Goal: Find specific fact: Find specific fact

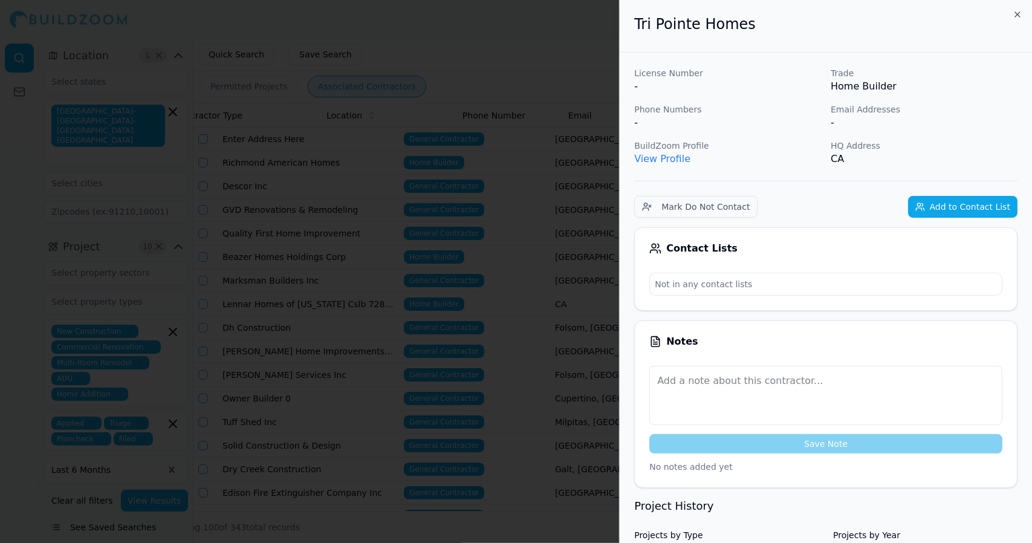
scroll to position [0, 229]
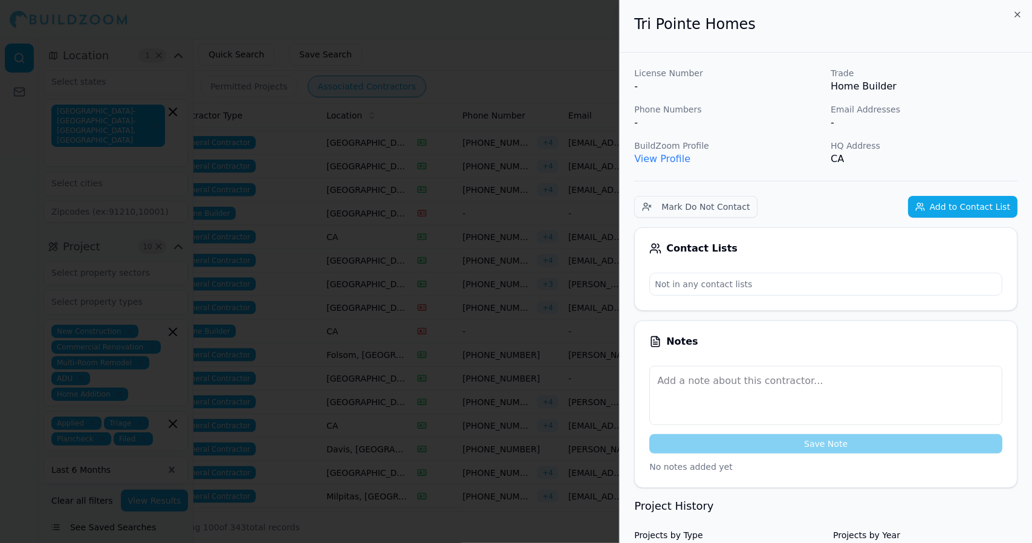
click at [678, 160] on link "View Profile" at bounding box center [662, 158] width 56 height 11
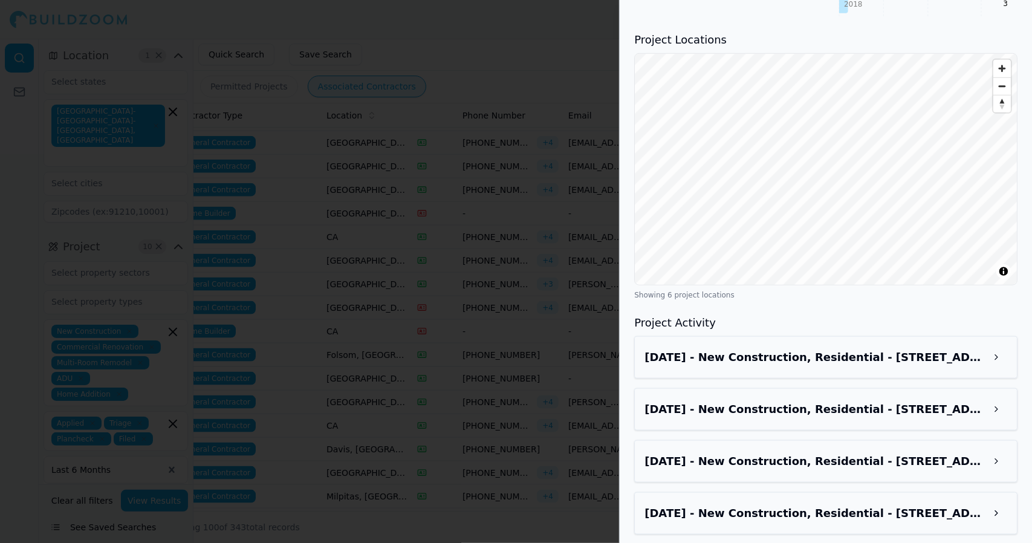
scroll to position [750, 0]
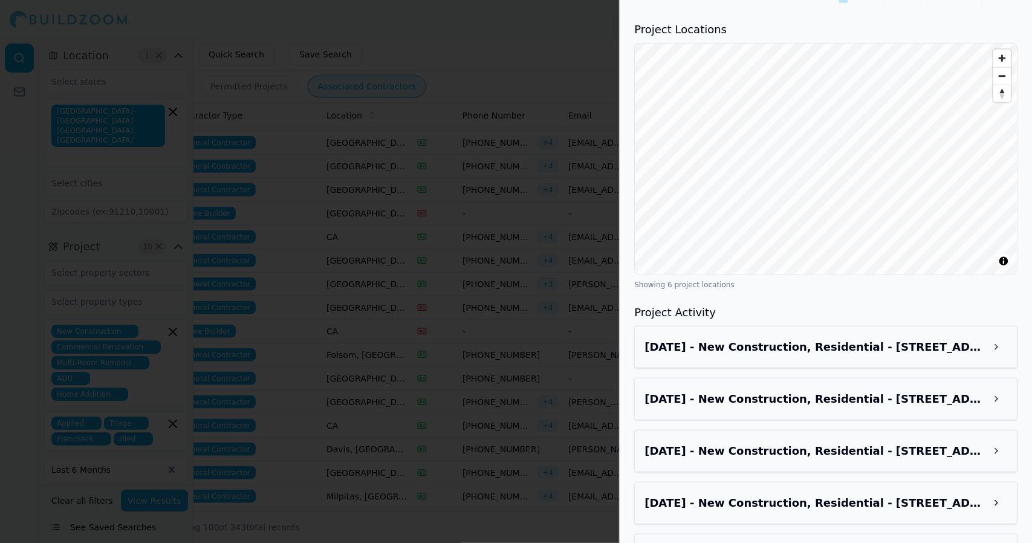
click at [998, 352] on button at bounding box center [996, 347] width 22 height 22
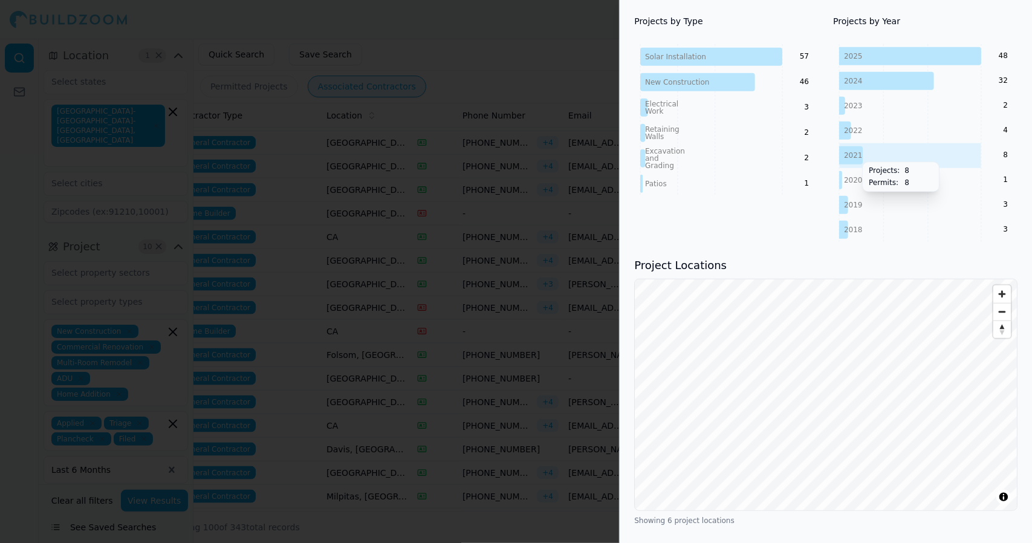
scroll to position [510, 0]
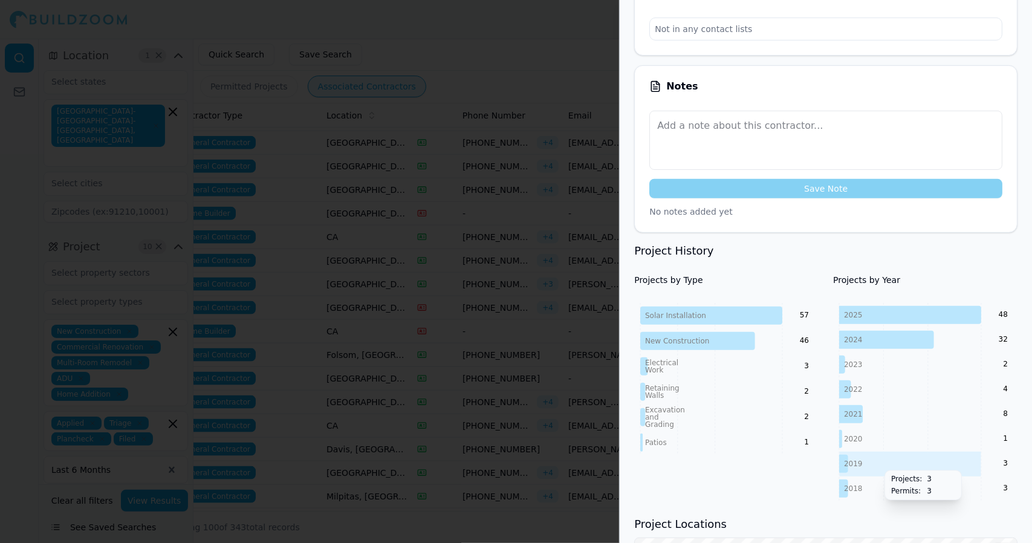
click at [958, 500] on icon "2025 2024 2023 2022 2021 2020 2019 2018 48 32 2 4 8 1 3 3" at bounding box center [925, 402] width 184 height 198
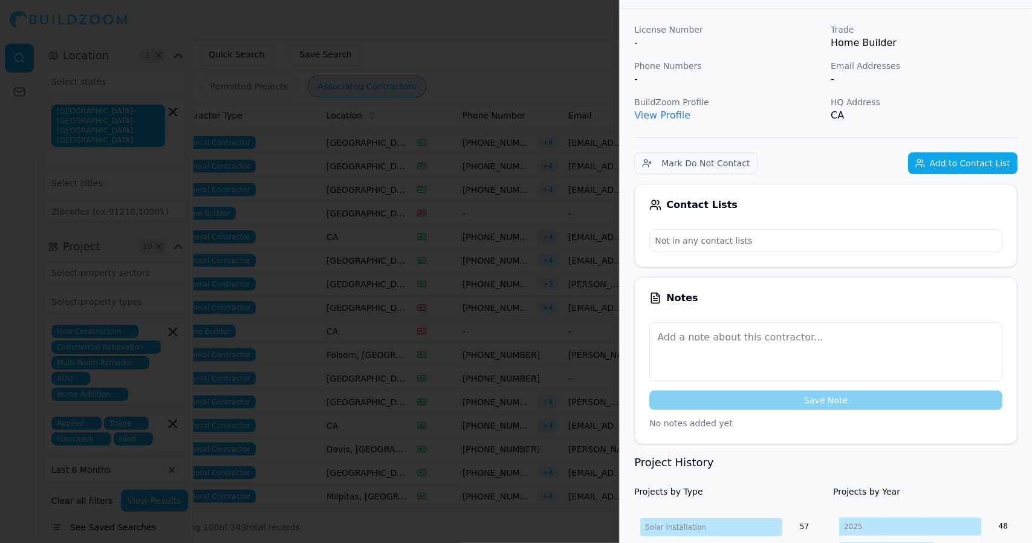
scroll to position [0, 0]
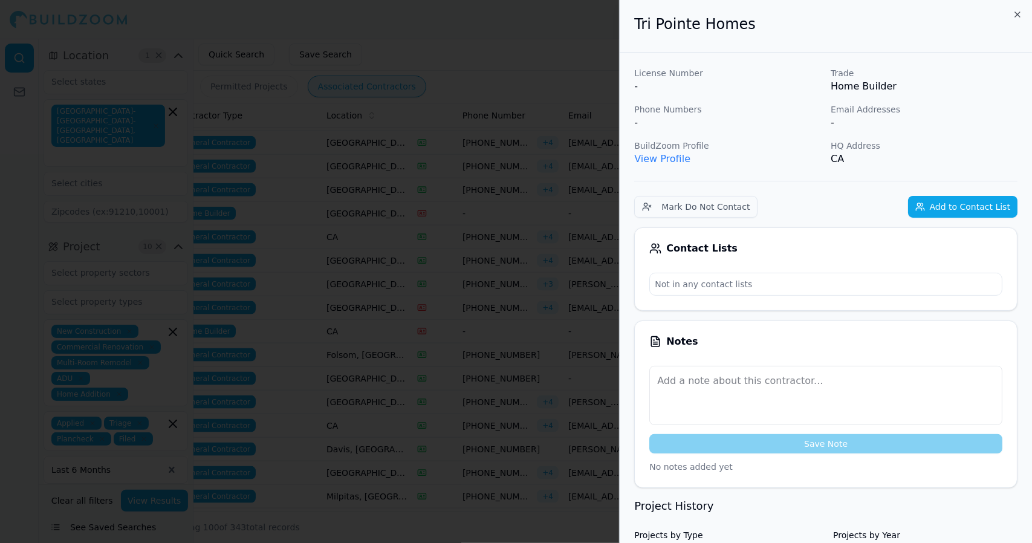
drag, startPoint x: 542, startPoint y: 87, endPoint x: 534, endPoint y: 82, distance: 9.2
click at [534, 82] on div at bounding box center [516, 271] width 1032 height 543
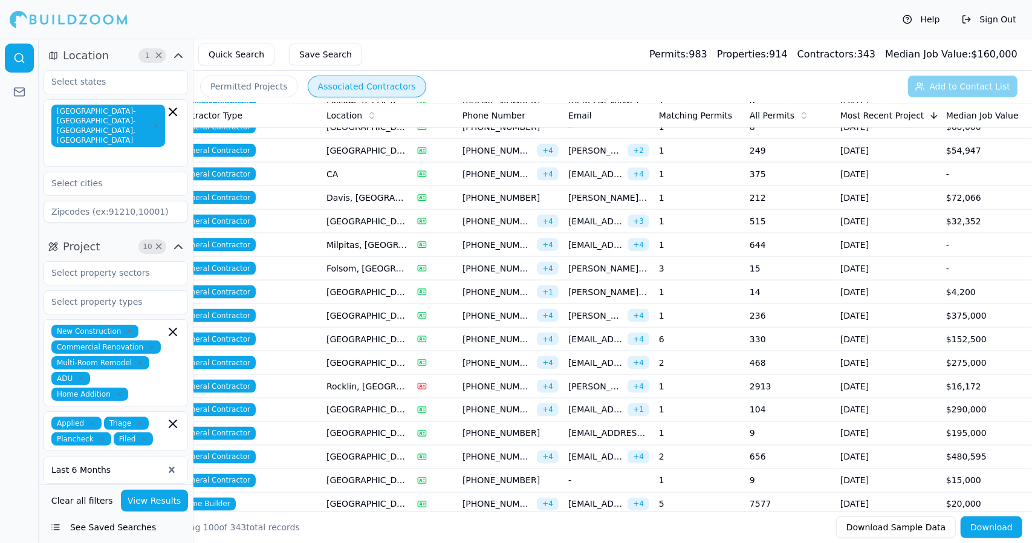
scroll to position [1264, 0]
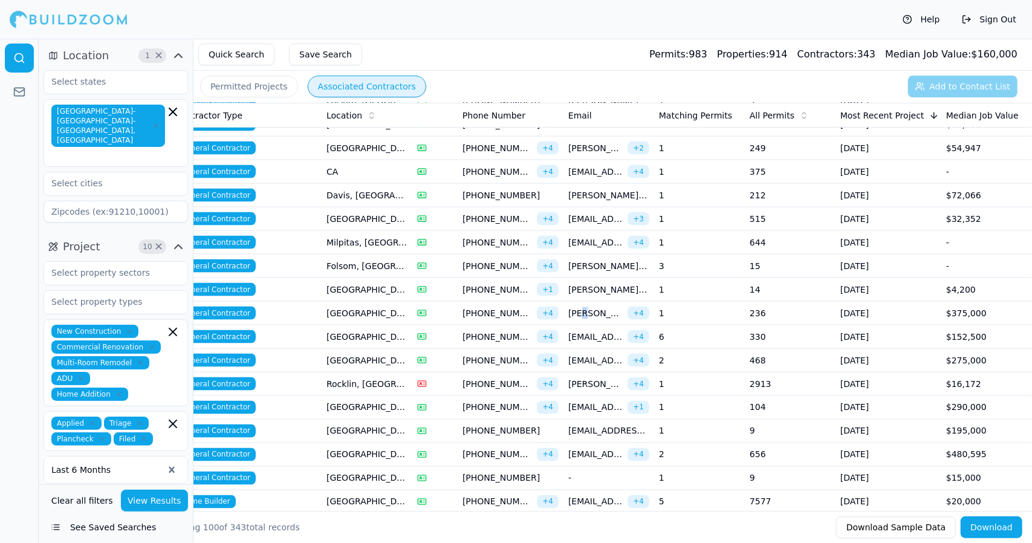
click at [582, 307] on span "[PERSON_NAME][EMAIL_ADDRESS][PERSON_NAME][DOMAIN_NAME]" at bounding box center [595, 313] width 54 height 12
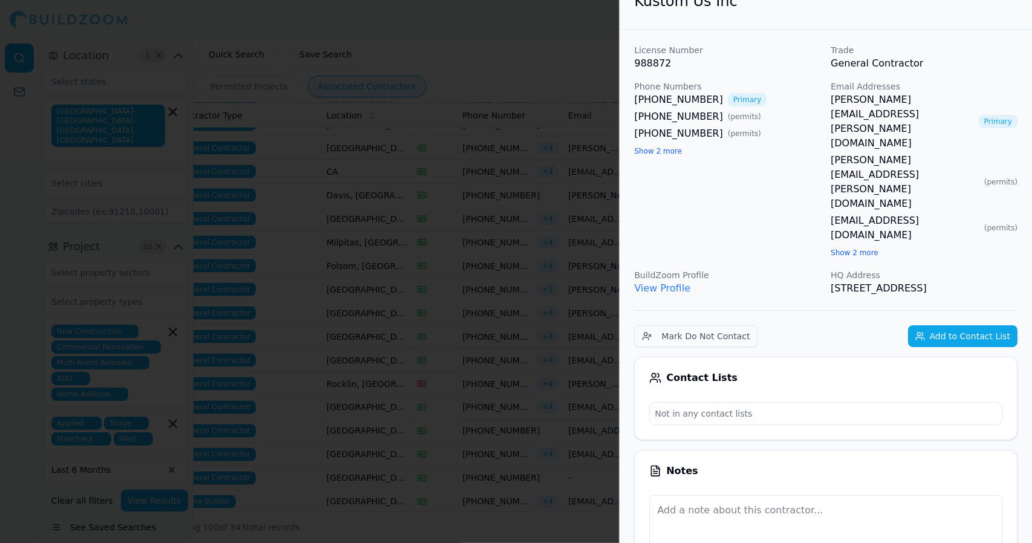
scroll to position [0, 0]
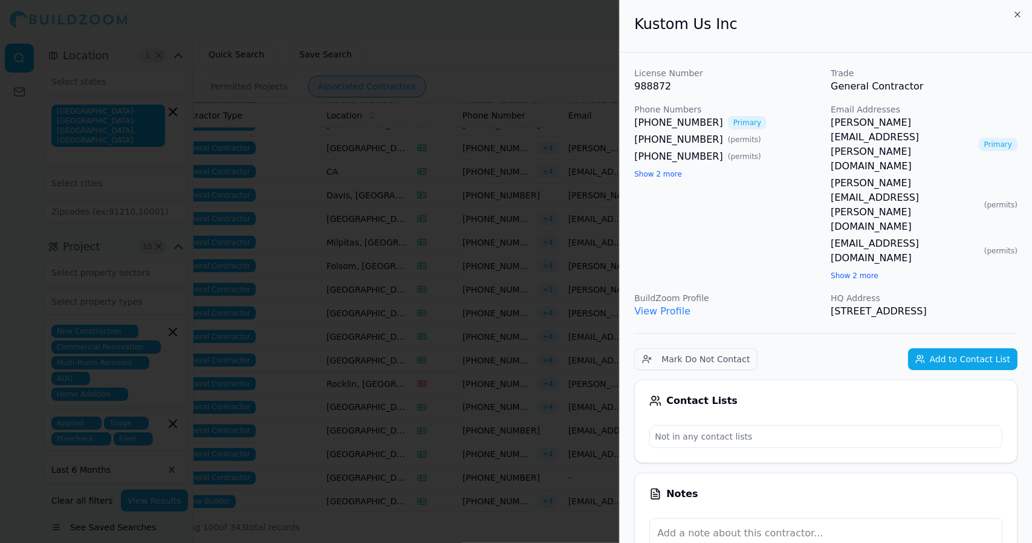
drag, startPoint x: 652, startPoint y: 91, endPoint x: 569, endPoint y: 105, distance: 83.4
click at [569, 105] on div at bounding box center [516, 271] width 1032 height 543
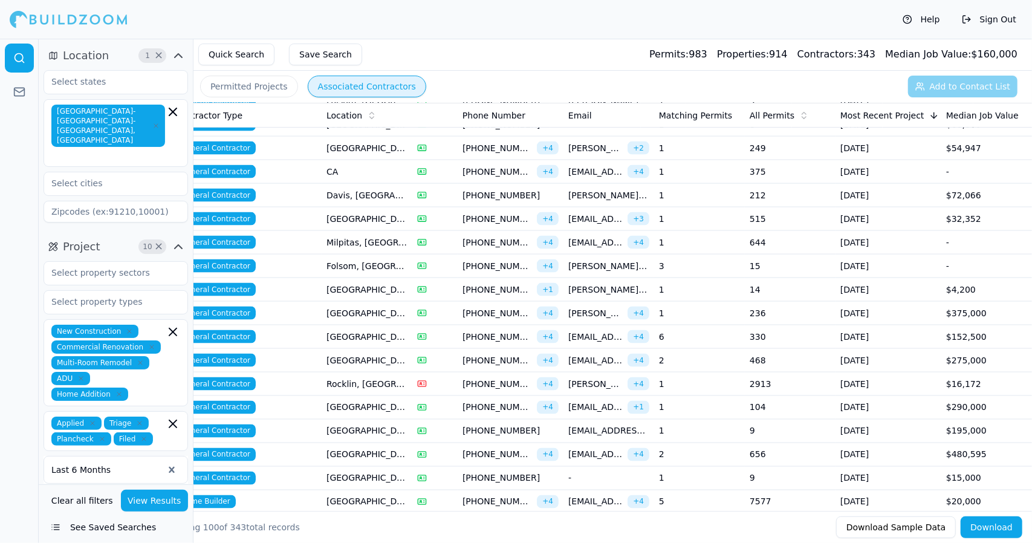
click at [506, 307] on span "[PHONE_NUMBER]" at bounding box center [497, 313] width 70 height 12
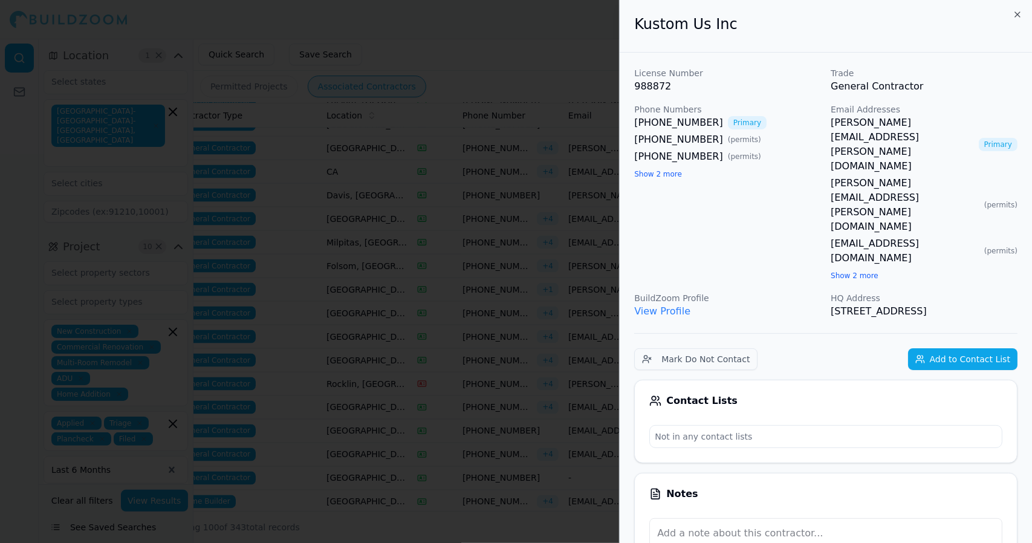
click at [634, 169] on button "Show 2 more" at bounding box center [658, 174] width 48 height 10
click at [634, 203] on button "Show less" at bounding box center [652, 208] width 36 height 10
drag, startPoint x: 886, startPoint y: 226, endPoint x: 630, endPoint y: 41, distance: 316.5
copy div "Kustom Us Inc License Number 988872 Trade General Contractor Phone Numbers [PHO…"
